Goal: Task Accomplishment & Management: Use online tool/utility

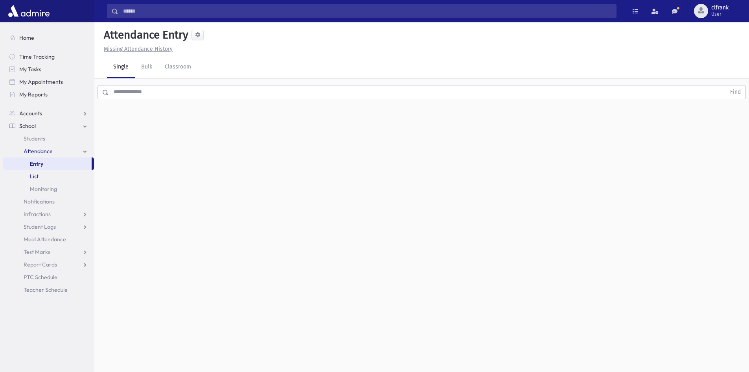
click at [49, 170] on link "List" at bounding box center [48, 176] width 91 height 13
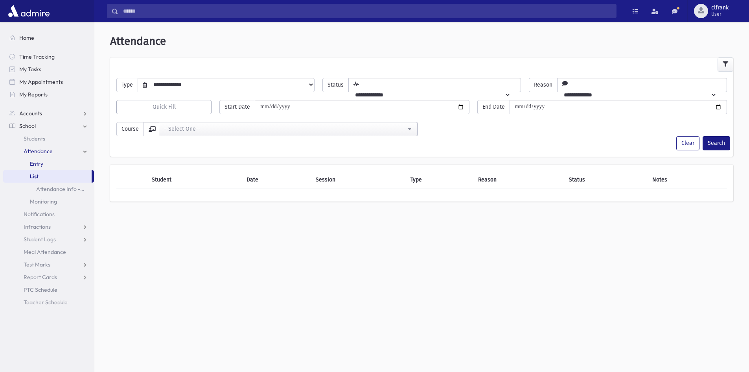
click at [47, 161] on link "Entry" at bounding box center [48, 163] width 91 height 13
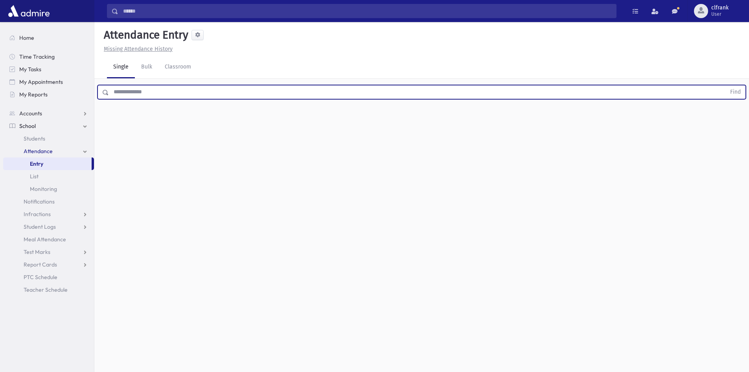
click at [148, 91] on input "text" at bounding box center [417, 92] width 617 height 14
click at [726, 85] on button "Find" at bounding box center [736, 91] width 20 height 13
type input "*"
type input "*********"
click at [726, 85] on button "Find" at bounding box center [736, 91] width 20 height 13
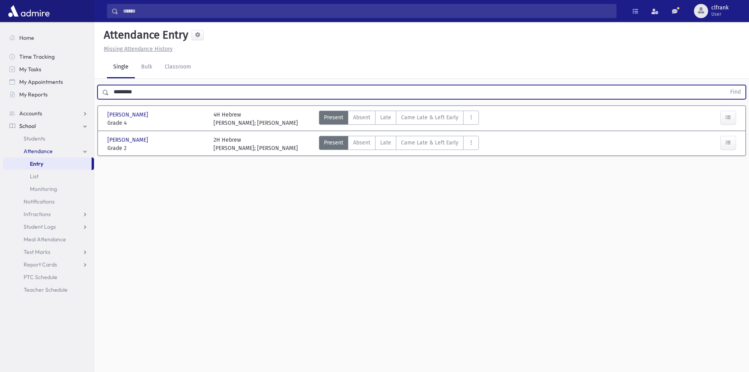
drag, startPoint x: 125, startPoint y: 98, endPoint x: 110, endPoint y: 98, distance: 14.6
click at [110, 98] on input "*********" at bounding box center [417, 92] width 617 height 14
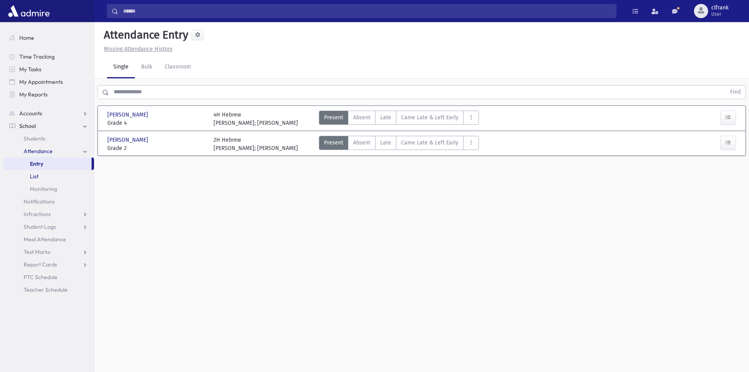
click at [57, 181] on link "List" at bounding box center [48, 176] width 91 height 13
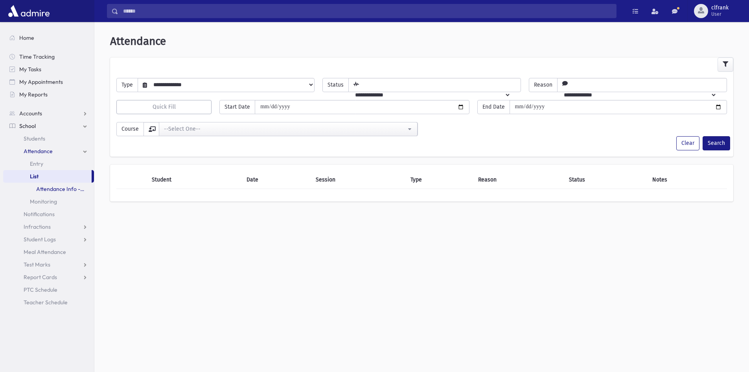
click at [54, 192] on link "Attendance Info - [DATE]!" at bounding box center [48, 188] width 91 height 13
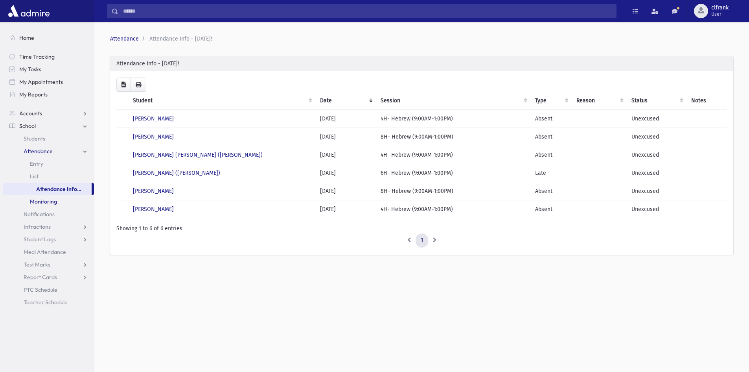
click at [44, 201] on span "Monitoring" at bounding box center [43, 201] width 27 height 7
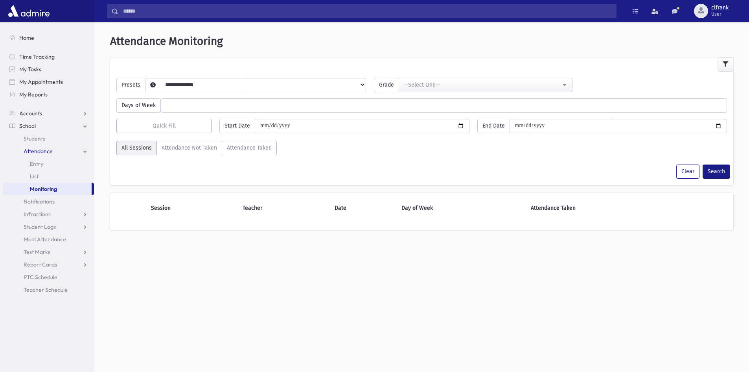
select select
click at [46, 212] on span "Infractions" at bounding box center [37, 213] width 27 height 7
